Goal: Find specific page/section: Find specific page/section

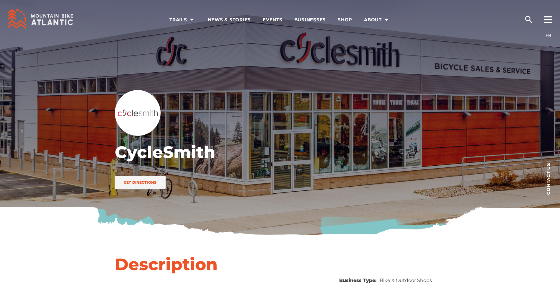
click at [525, 18] on icon "search" at bounding box center [528, 19] width 9 height 9
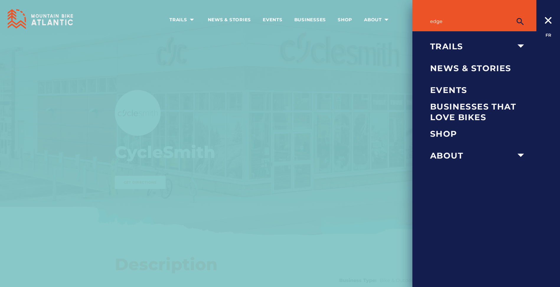
type input "edge"
click at [513, 16] on button "submit" at bounding box center [520, 22] width 15 height 12
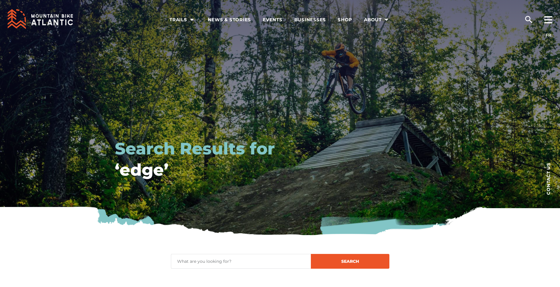
click at [527, 17] on icon "search" at bounding box center [528, 19] width 7 height 7
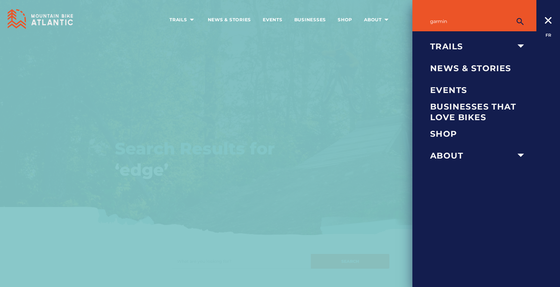
type input "garmin"
click at [513, 16] on button "submit" at bounding box center [520, 22] width 15 height 12
